Goal: Task Accomplishment & Management: Manage account settings

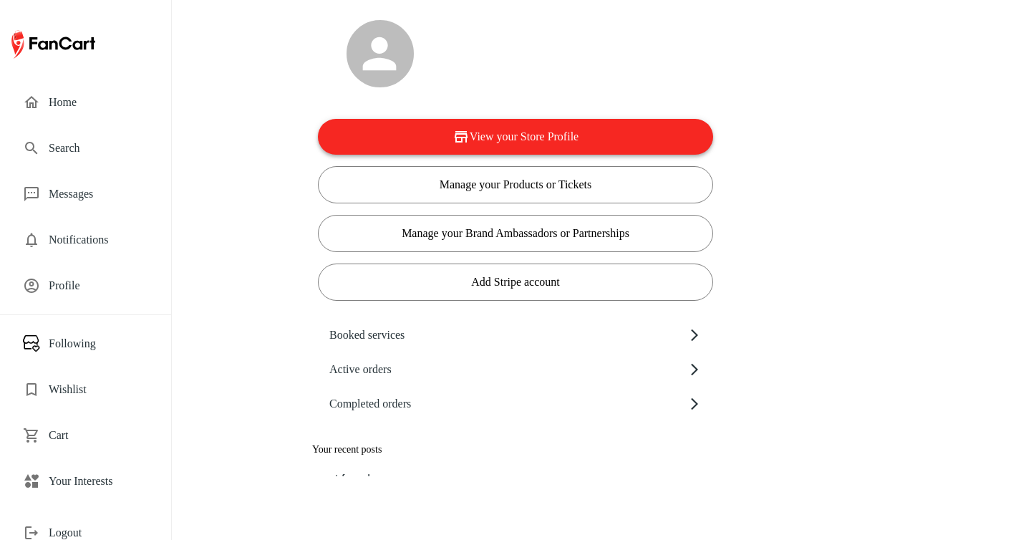
click at [506, 145] on button "View your Store Profile" at bounding box center [515, 137] width 395 height 36
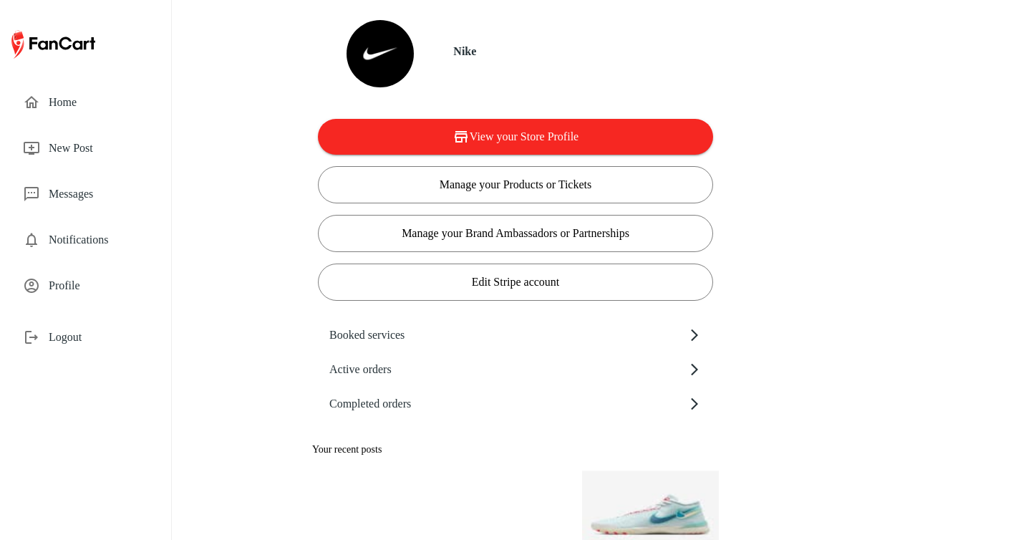
click at [86, 276] on div "Profile" at bounding box center [85, 285] width 148 height 34
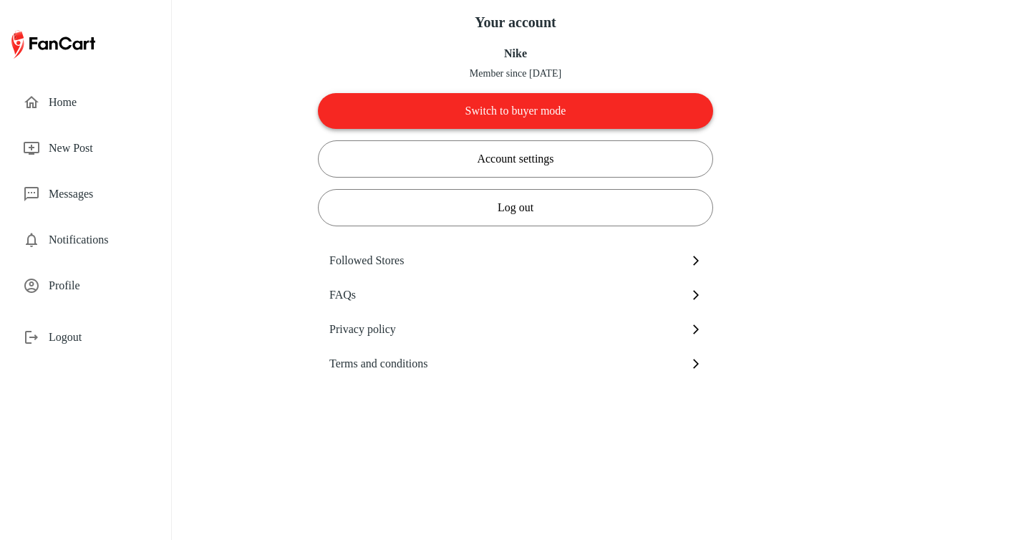
click at [437, 112] on button "Switch to buyer mode" at bounding box center [515, 111] width 395 height 36
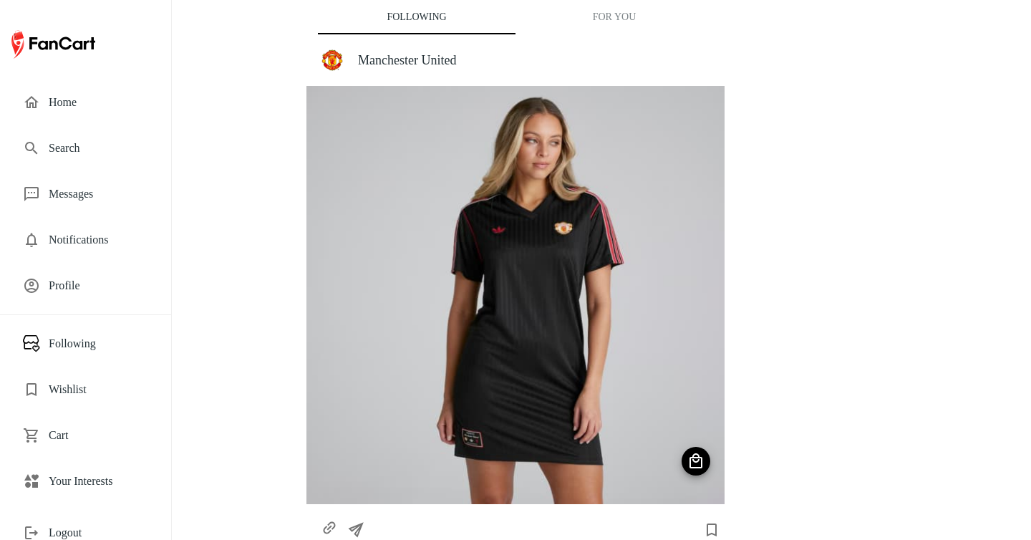
click at [93, 479] on span "Your Interests" at bounding box center [99, 480] width 100 height 17
